Goal: Transaction & Acquisition: Download file/media

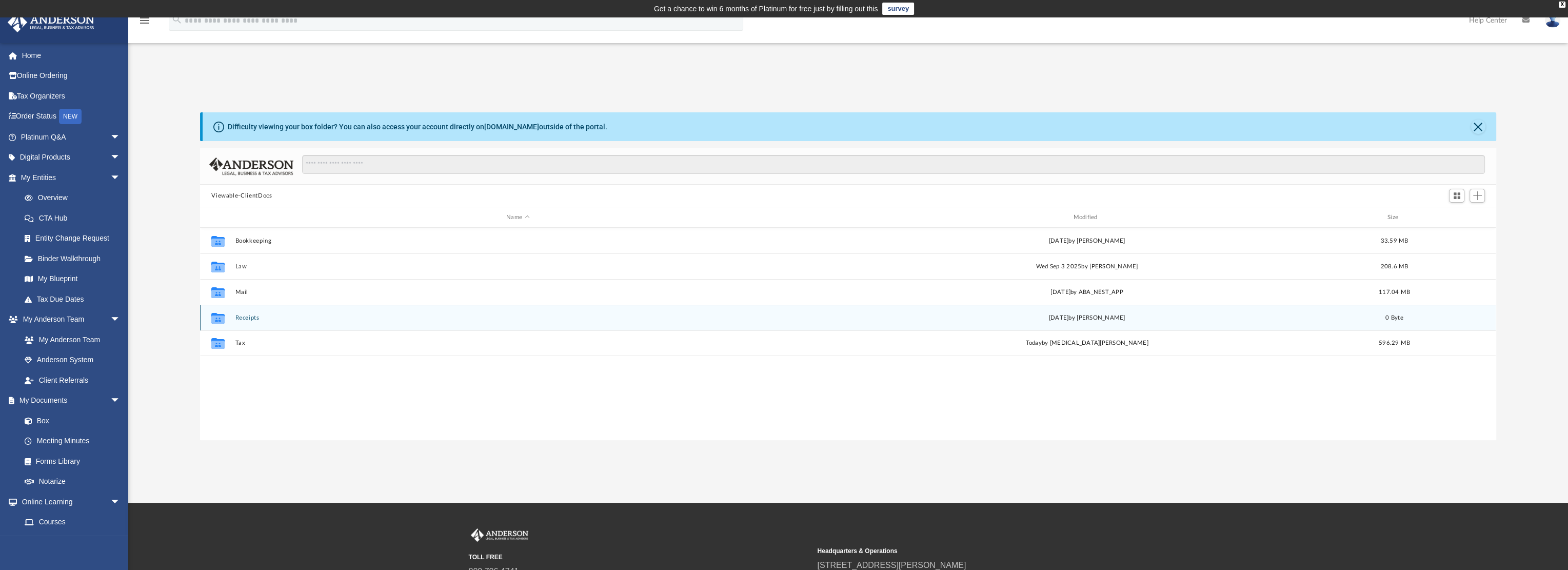
scroll to position [226, 1287]
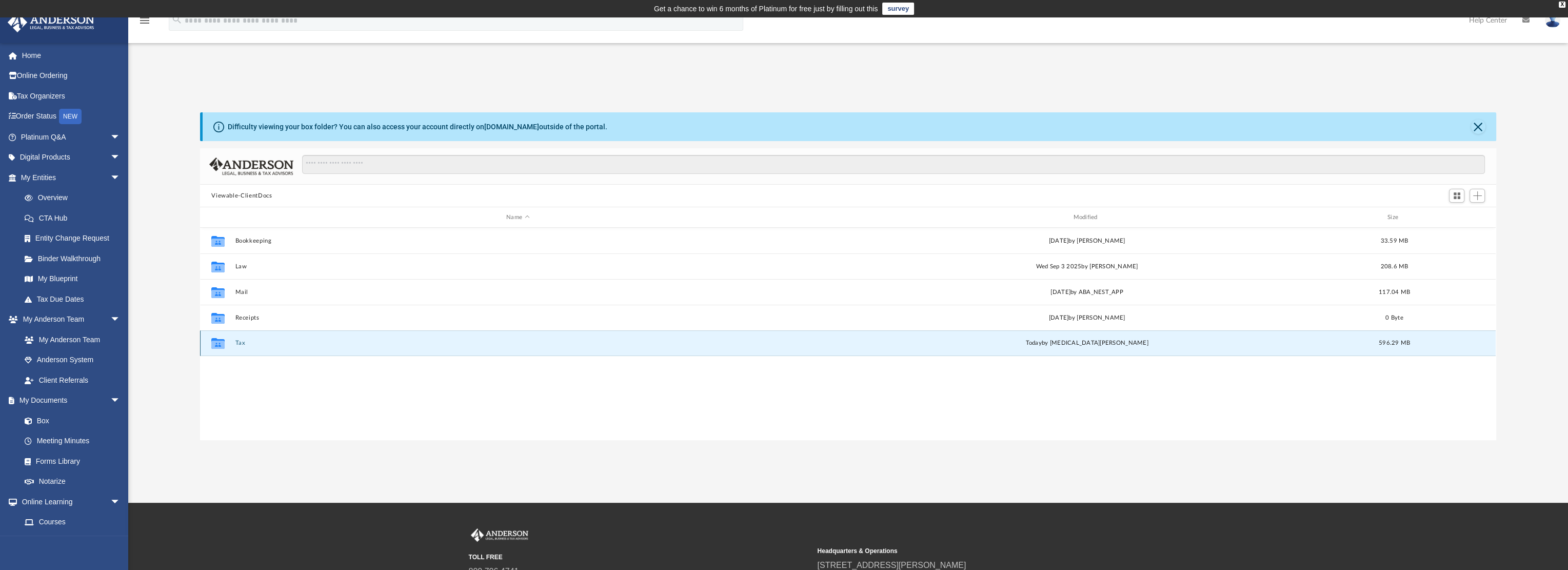
click at [242, 343] on button "Tax" at bounding box center [518, 343] width 565 height 7
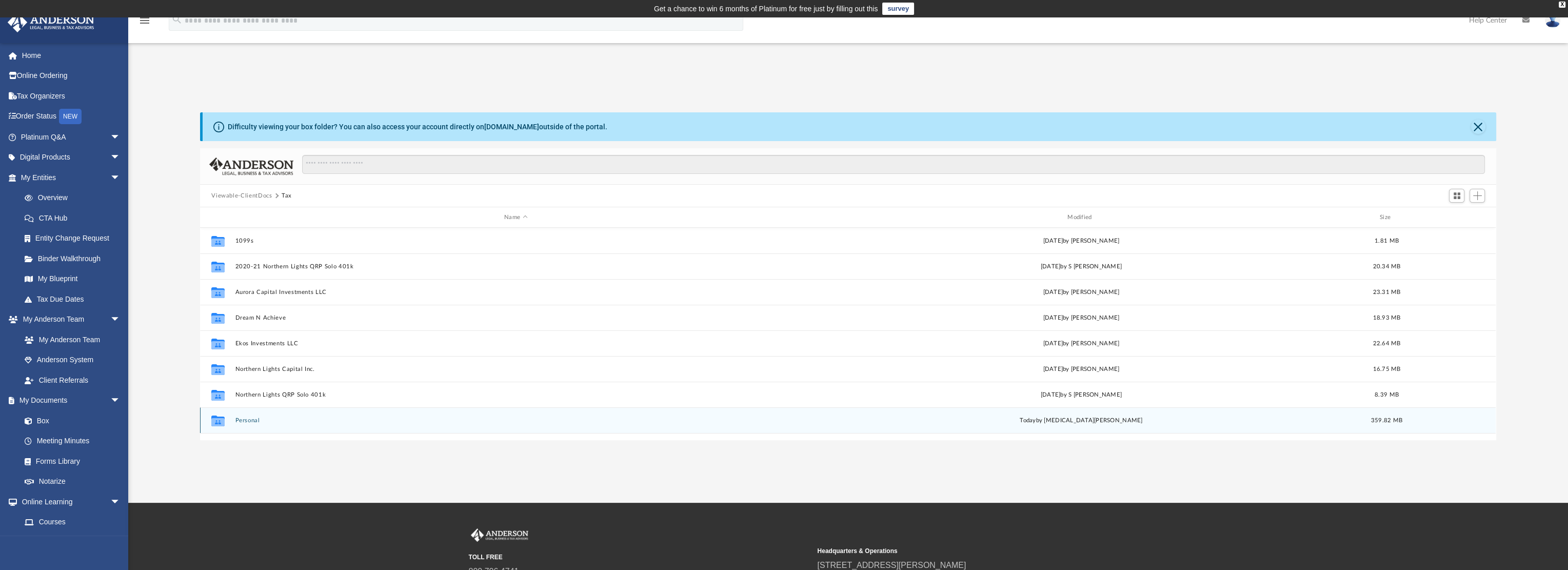
click at [250, 420] on button "Personal" at bounding box center [516, 421] width 561 height 7
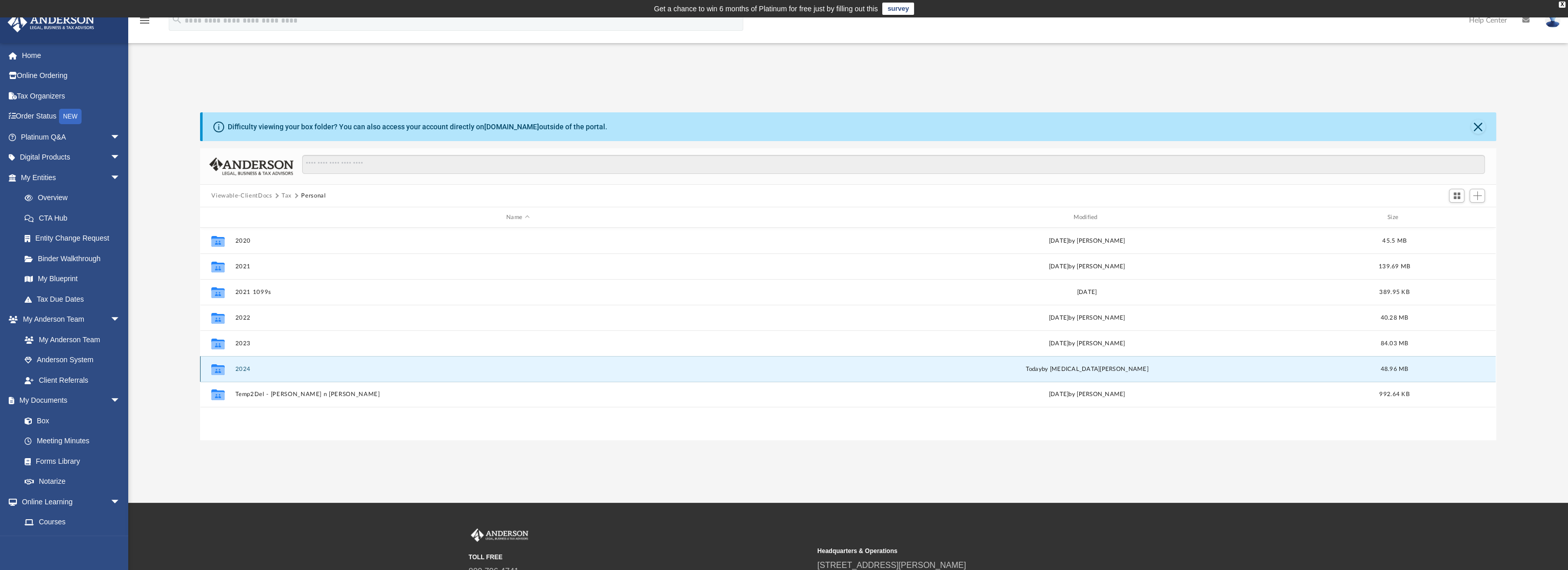
click at [251, 367] on button "2024" at bounding box center [518, 369] width 565 height 7
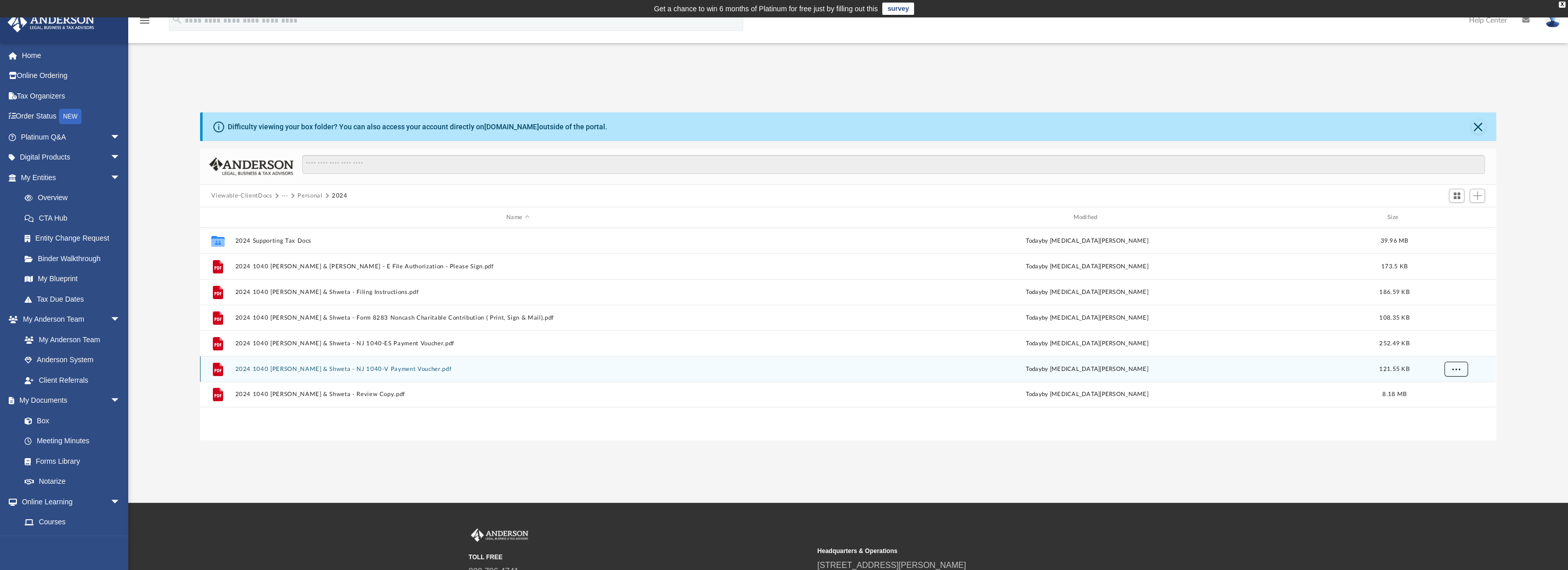
click at [1450, 366] on button "More options" at bounding box center [1456, 369] width 24 height 16
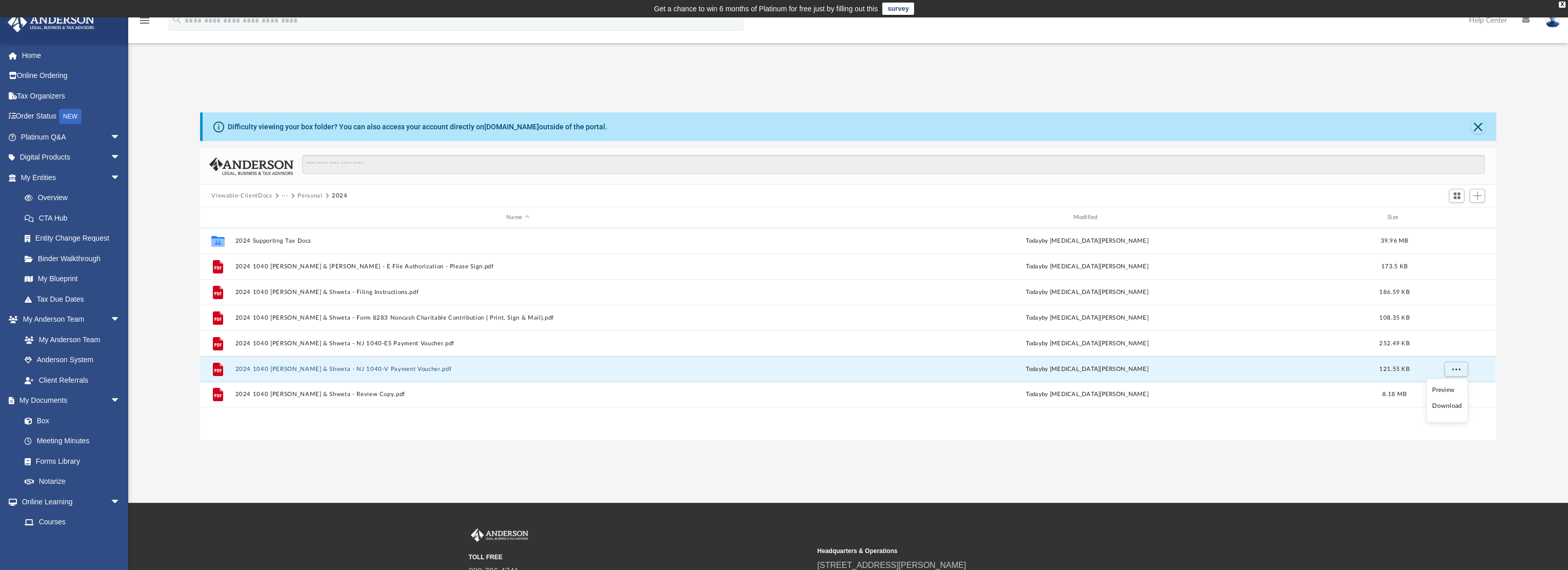
click at [1442, 406] on li "Download" at bounding box center [1447, 406] width 30 height 11
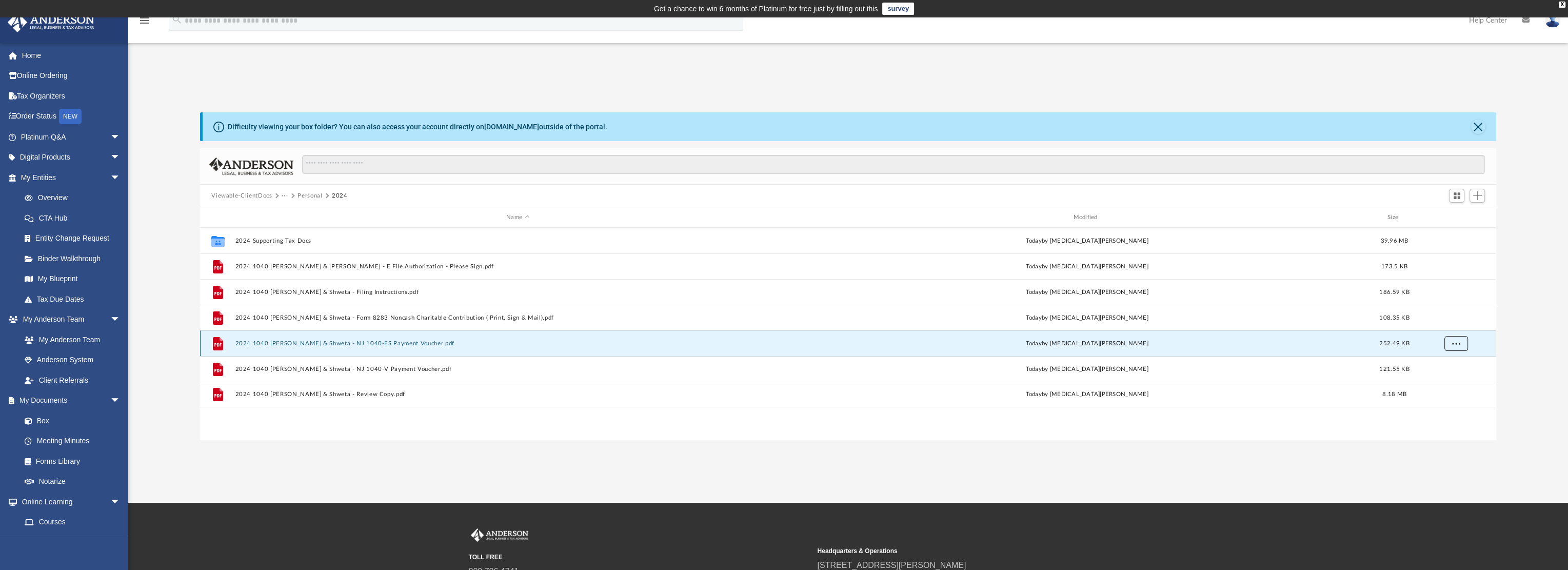
click at [1449, 344] on button "More options" at bounding box center [1456, 343] width 24 height 16
click at [718, 82] on div "App [EMAIL_ADDRESS][PERSON_NAME][DOMAIN_NAME] Sign Out [EMAIL_ADDRESS][PERSON_N…" at bounding box center [784, 259] width 1568 height 360
click at [1454, 343] on span "More options" at bounding box center [1456, 343] width 8 height 6
click at [1441, 381] on li "Download" at bounding box center [1447, 381] width 30 height 11
click at [691, 470] on div "App [EMAIL_ADDRESS][PERSON_NAME][DOMAIN_NAME] Sign Out [EMAIL_ADDRESS][PERSON_N…" at bounding box center [784, 260] width 1568 height 486
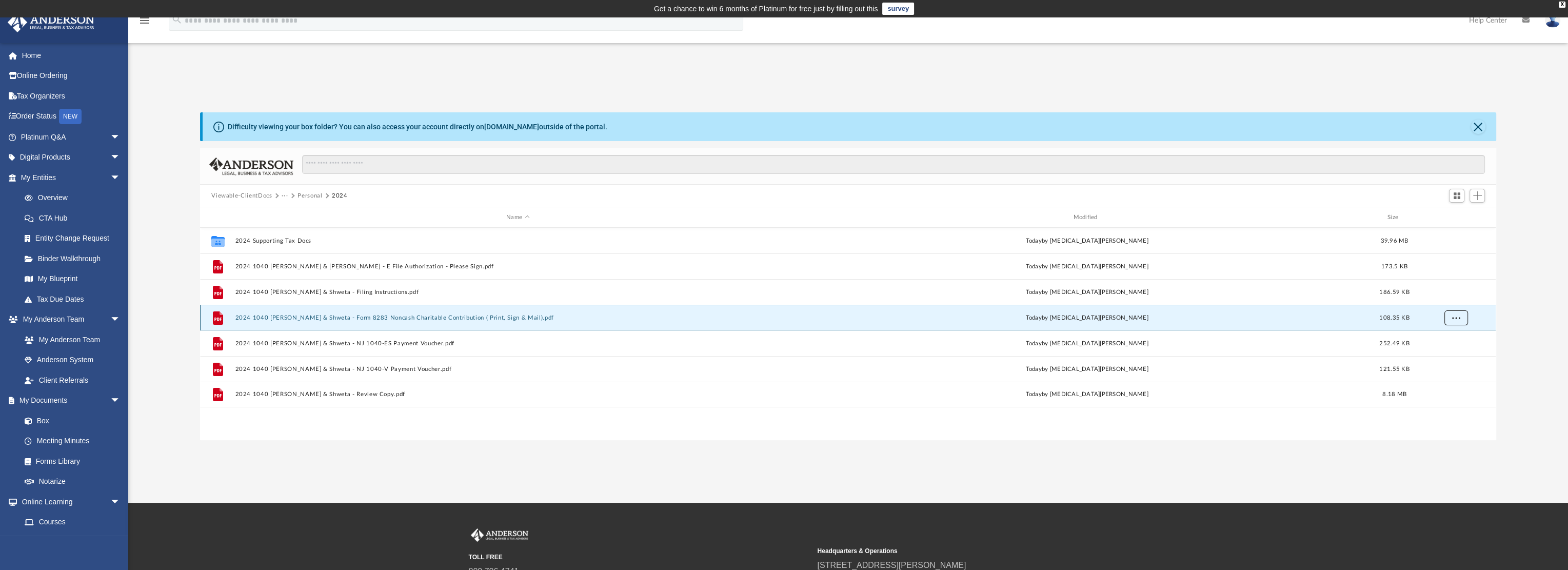
click at [1455, 316] on span "More options" at bounding box center [1456, 317] width 8 height 6
click at [1445, 353] on li "Download" at bounding box center [1447, 354] width 30 height 11
click at [683, 486] on div "App [EMAIL_ADDRESS][PERSON_NAME][DOMAIN_NAME] Sign Out [EMAIL_ADDRESS][PERSON_N…" at bounding box center [784, 260] width 1568 height 486
click at [1452, 291] on span "More options" at bounding box center [1456, 292] width 8 height 6
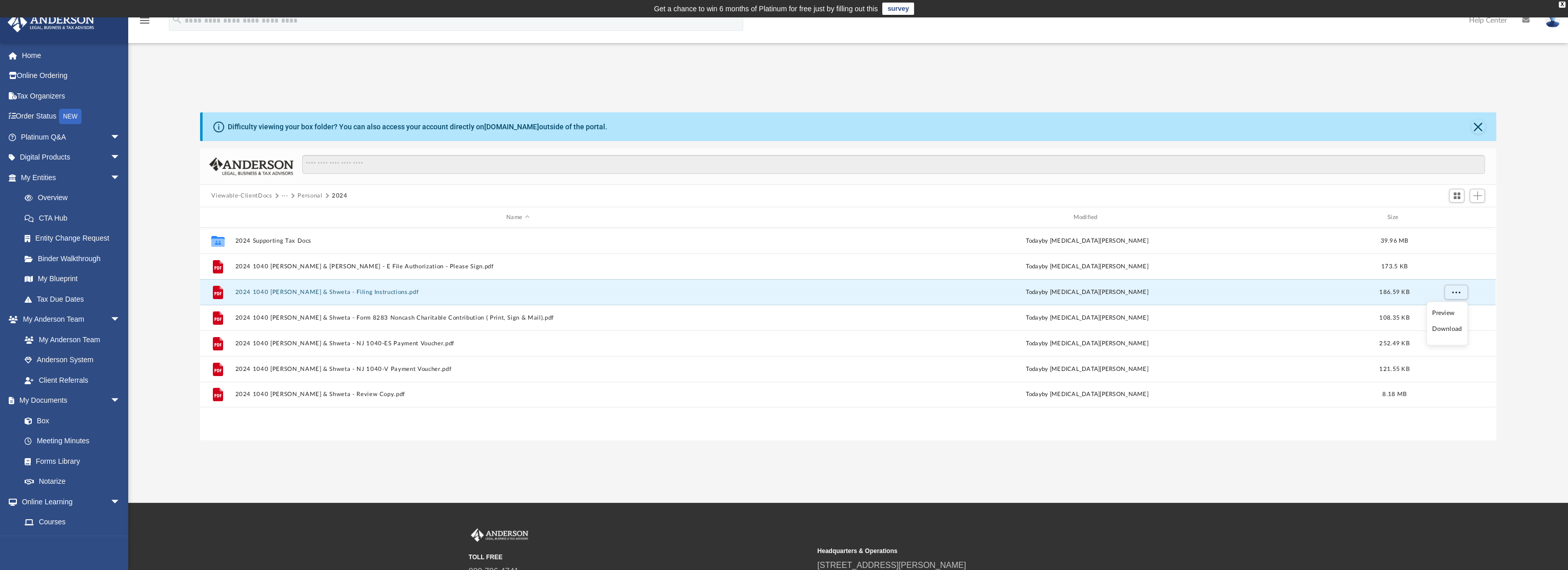
click at [1449, 329] on li "Download" at bounding box center [1447, 329] width 30 height 11
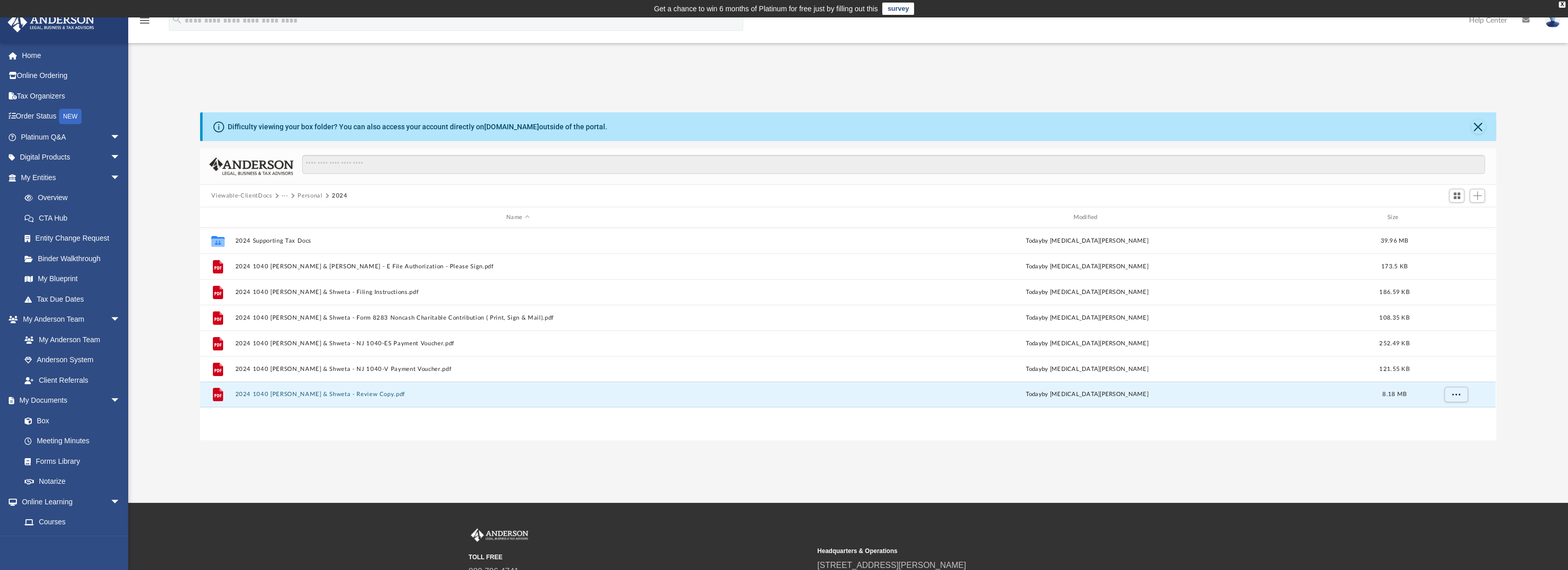
click at [626, 466] on div "App [EMAIL_ADDRESS][PERSON_NAME][DOMAIN_NAME] Sign Out [EMAIL_ADDRESS][PERSON_N…" at bounding box center [784, 260] width 1568 height 486
click at [1462, 395] on button "More options" at bounding box center [1456, 395] width 24 height 16
click at [1448, 431] on li "Download" at bounding box center [1447, 431] width 30 height 11
